Goal: Task Accomplishment & Management: Manage account settings

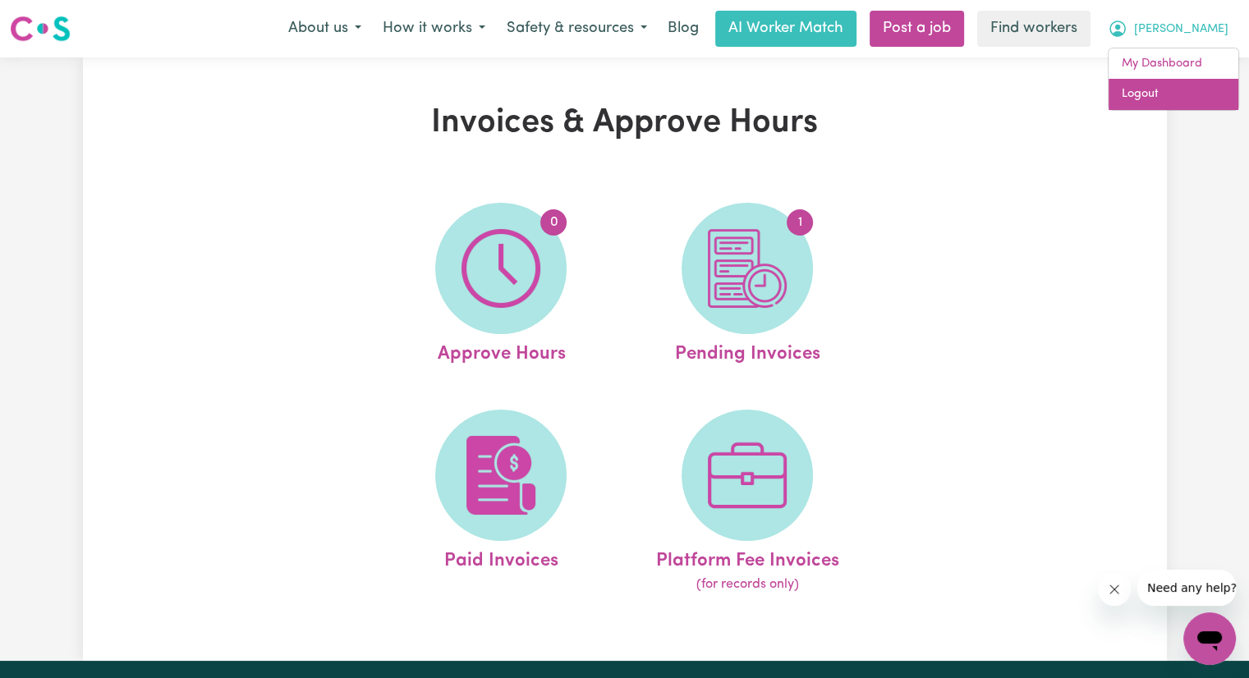
click at [1170, 98] on link "Logout" at bounding box center [1174, 94] width 130 height 31
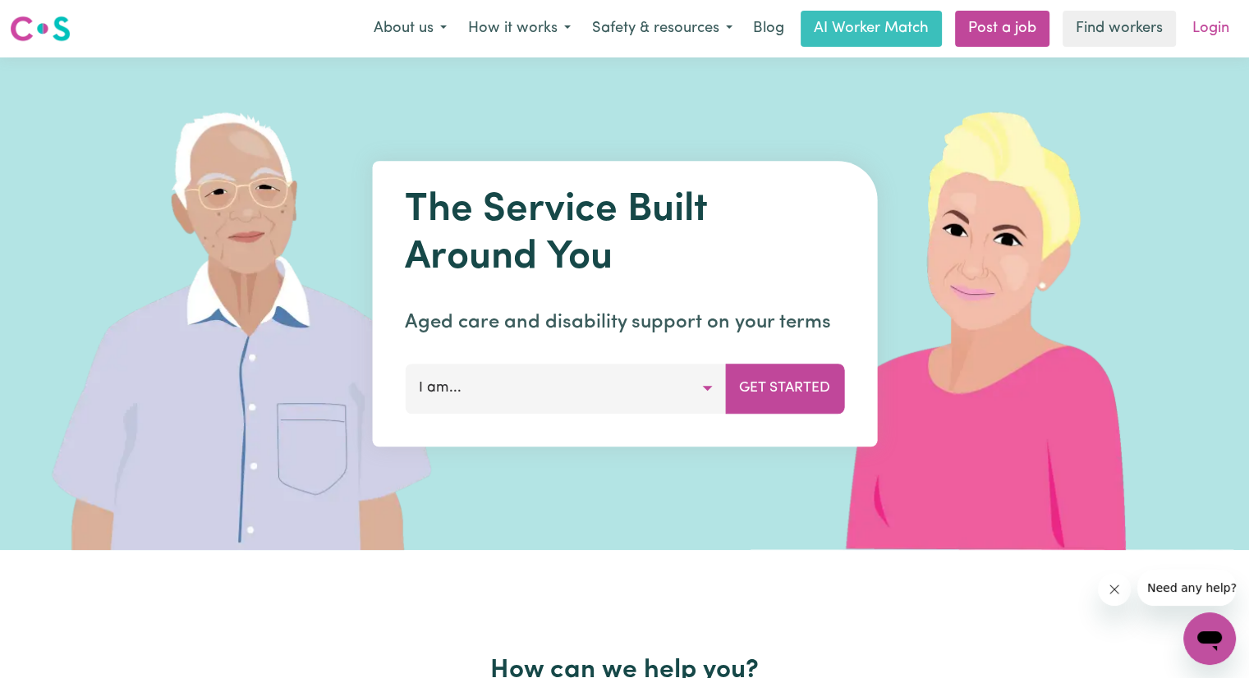
click at [1206, 14] on link "Login" at bounding box center [1211, 29] width 57 height 36
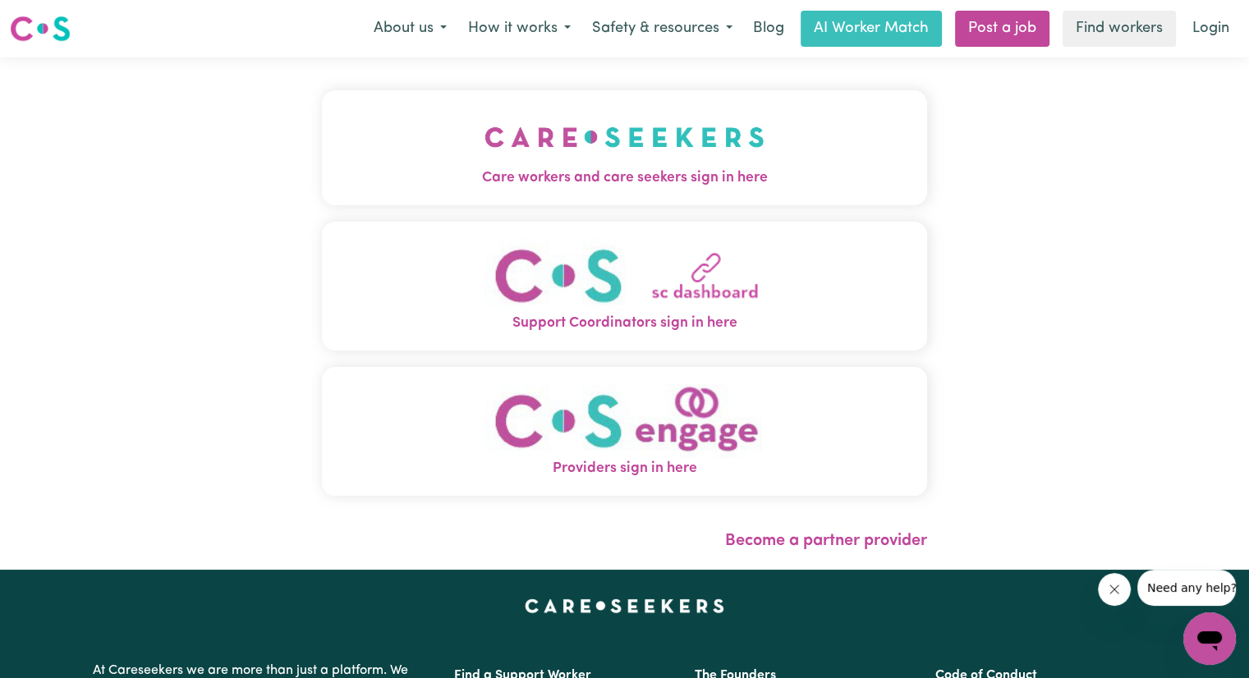
click at [474, 178] on span "Care workers and care seekers sign in here" at bounding box center [624, 178] width 605 height 21
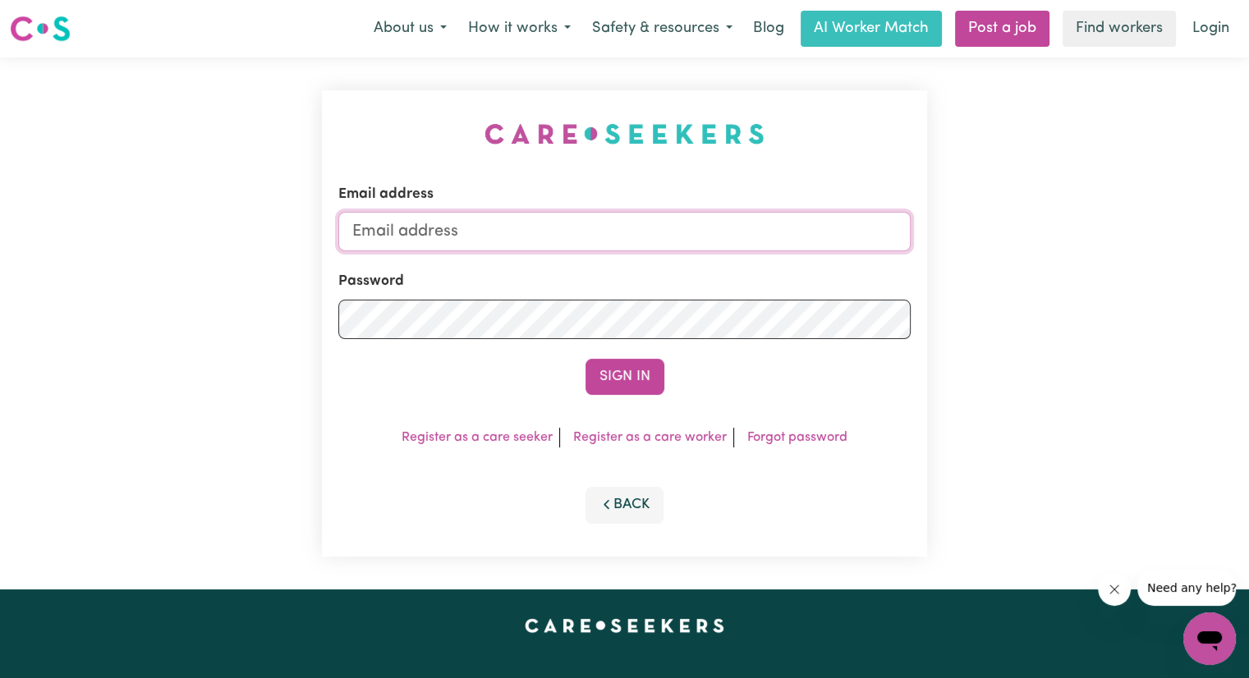
click at [503, 224] on input "Email address" at bounding box center [624, 231] width 572 height 39
type input "[EMAIL_ADDRESS][PERSON_NAME][PERSON_NAME][DOMAIN_NAME]"
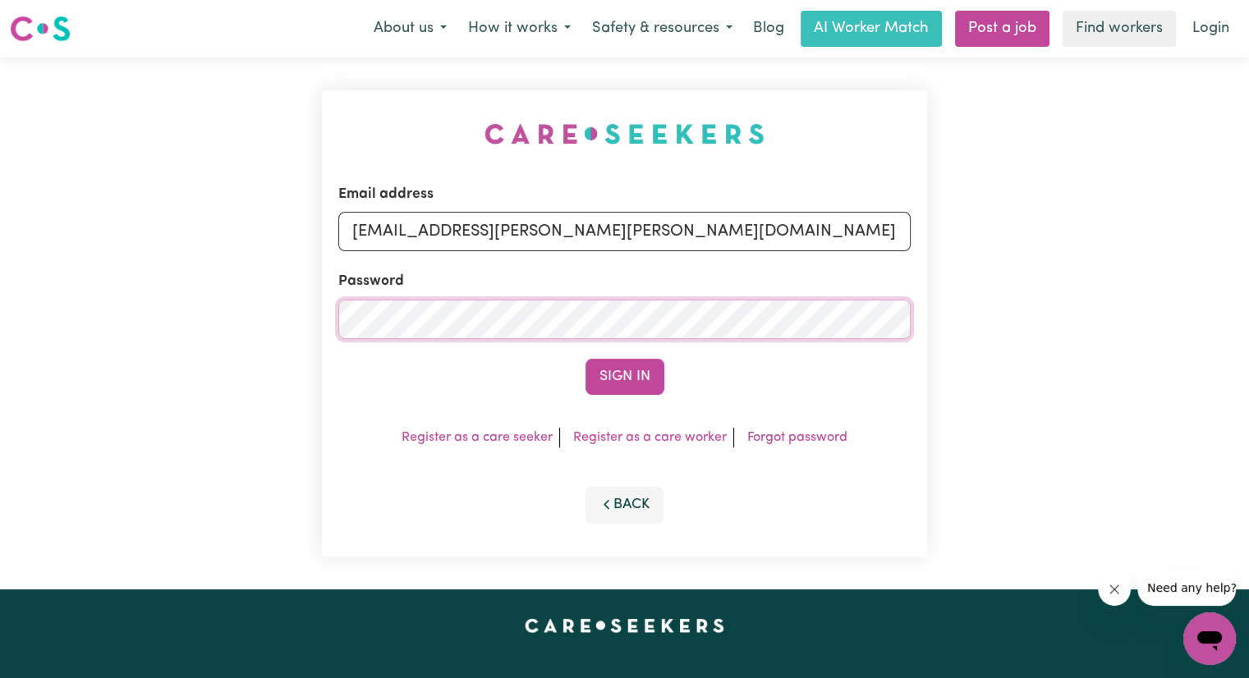
click at [586, 359] on button "Sign In" at bounding box center [625, 377] width 79 height 36
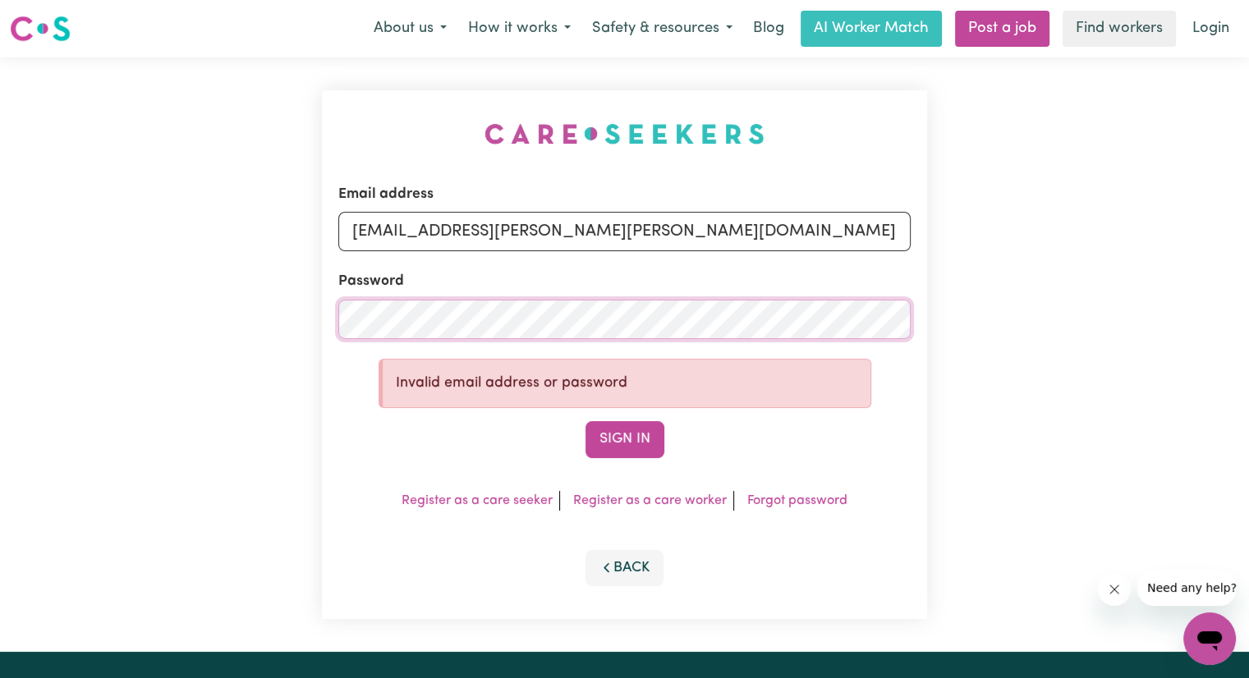
click at [290, 300] on div "Email address [EMAIL_ADDRESS][DOMAIN_NAME] Password Invalid email address or pa…" at bounding box center [624, 354] width 1249 height 595
click at [586, 421] on button "Sign In" at bounding box center [625, 439] width 79 height 36
